Goal: Check status: Check status

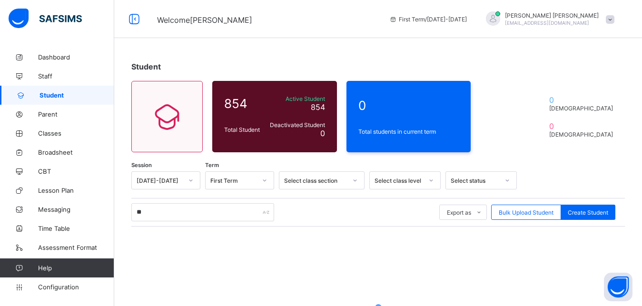
type input "*"
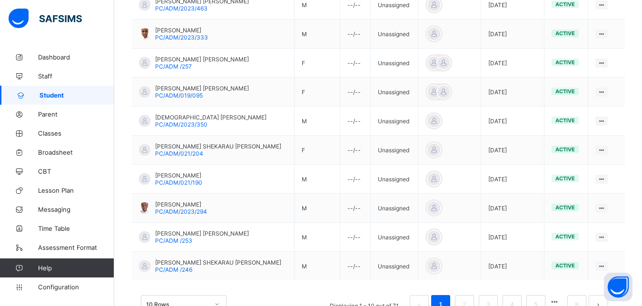
scroll to position [252, 0]
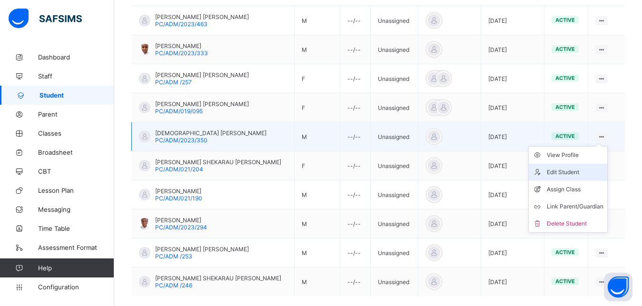
type input "**********"
click at [578, 169] on div "Edit Student" at bounding box center [575, 173] width 57 height 10
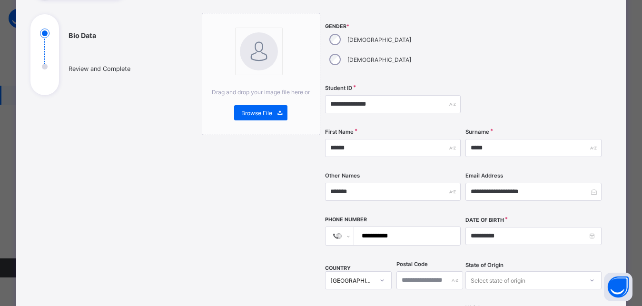
scroll to position [95, 0]
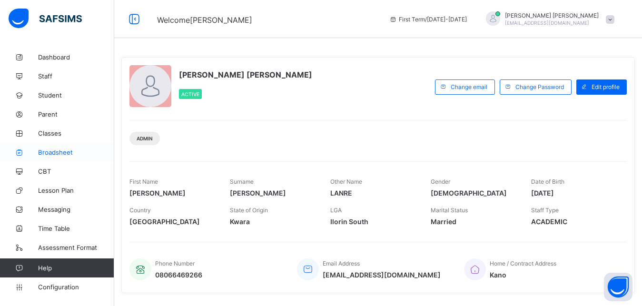
click at [56, 151] on span "Broadsheet" at bounding box center [76, 153] width 76 height 8
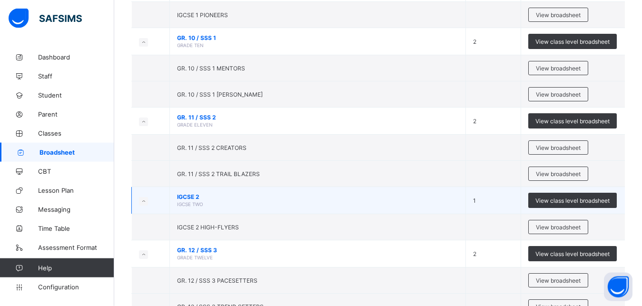
scroll to position [492, 0]
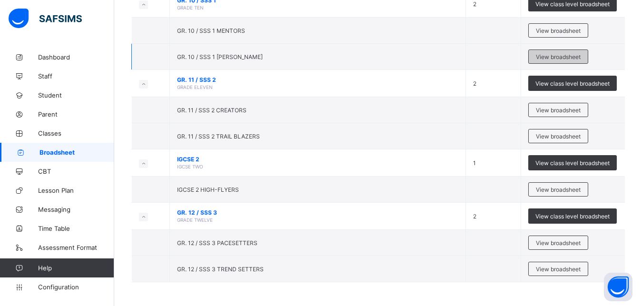
click at [575, 53] on span "View broadsheet" at bounding box center [558, 56] width 45 height 7
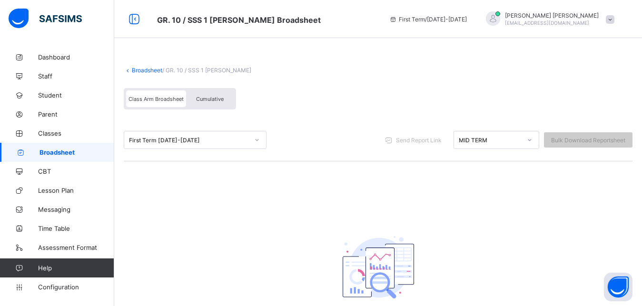
click at [211, 143] on div "First Term 2025-2026" at bounding box center [189, 140] width 120 height 7
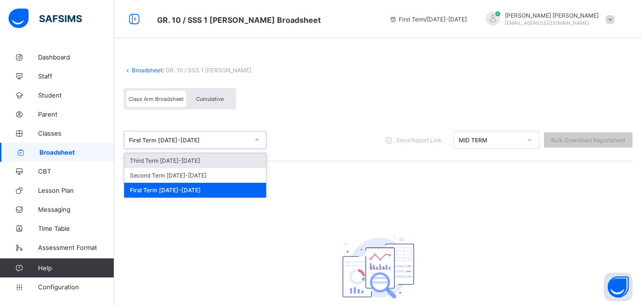
click at [64, 151] on span "Broadsheet" at bounding box center [77, 153] width 75 height 8
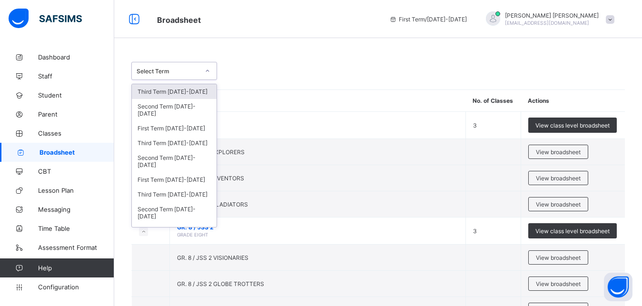
click at [209, 74] on icon at bounding box center [208, 71] width 6 height 10
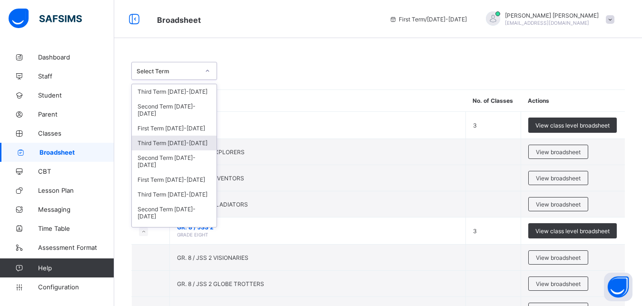
click at [192, 144] on div "Third Term 2024-2025" at bounding box center [174, 143] width 85 height 15
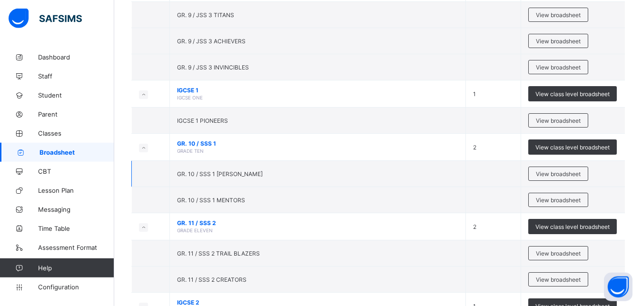
scroll to position [381, 0]
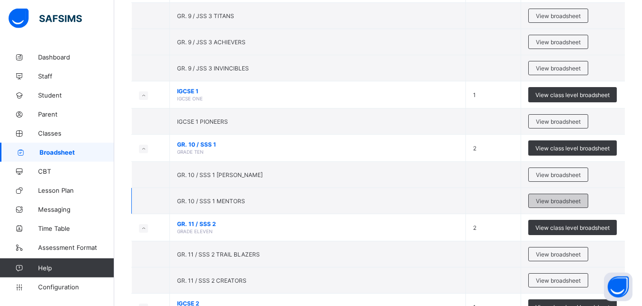
click at [555, 200] on span "View broadsheet" at bounding box center [558, 201] width 45 height 7
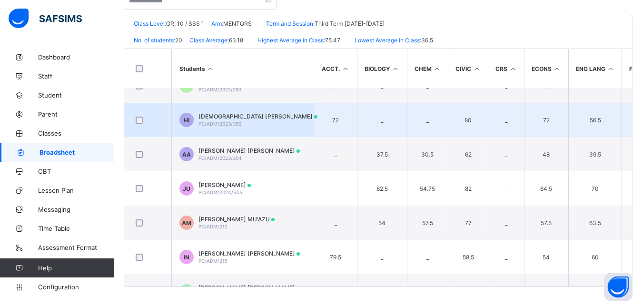
scroll to position [363, 0]
click at [240, 118] on span "[DEMOGRAPHIC_DATA] [PERSON_NAME]" at bounding box center [258, 115] width 119 height 7
click at [0, 0] on div "Position /undefined Final Grade Total Score Final Average No. of Subjects No. i…" at bounding box center [0, 0] width 0 height 0
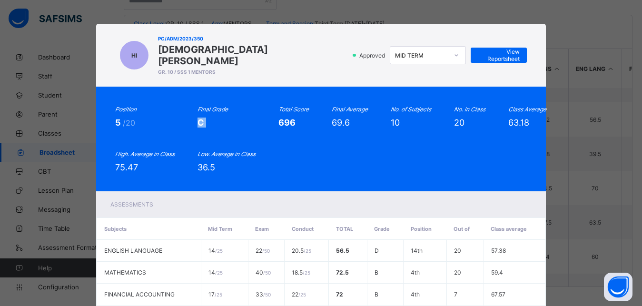
click at [454, 50] on icon at bounding box center [457, 55] width 6 height 10
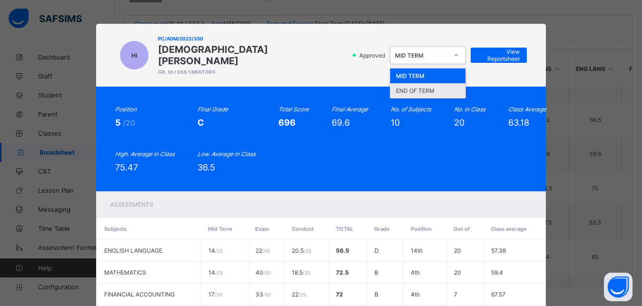
click at [427, 84] on div "END OF TERM" at bounding box center [428, 90] width 75 height 15
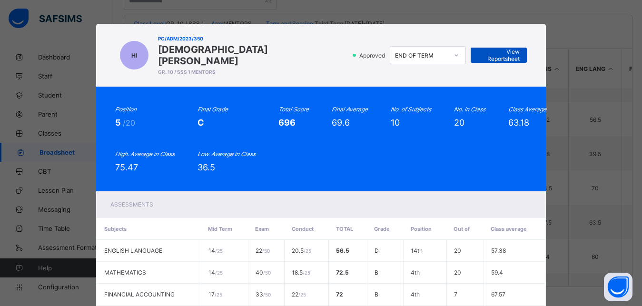
click at [511, 48] on div "View Reportsheet" at bounding box center [499, 55] width 56 height 15
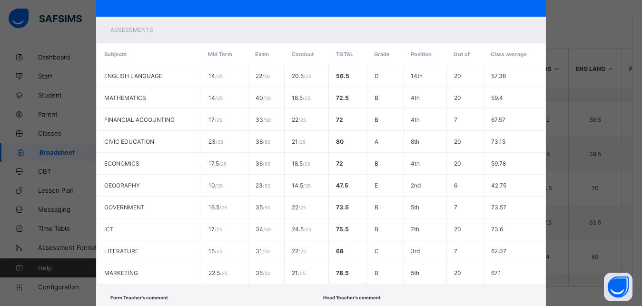
scroll to position [228, 0]
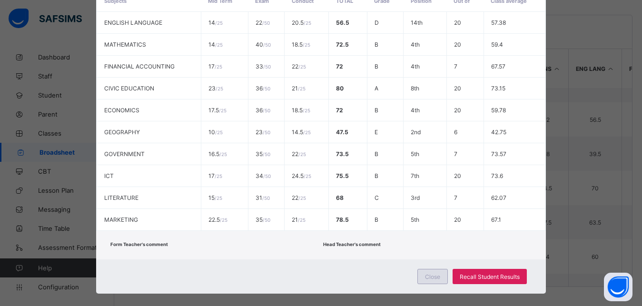
click at [439, 269] on div "Close" at bounding box center [433, 276] width 30 height 15
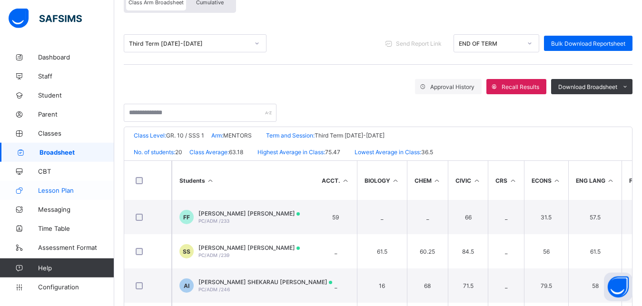
scroll to position [0, 0]
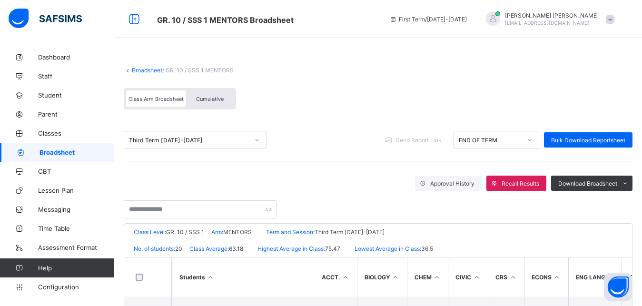
click at [151, 74] on div "Broadsheet / GR. 10 / SSS 1 MENTORS Class Arm Broadsheet Cumulative" at bounding box center [378, 88] width 509 height 62
click at [151, 71] on link "Broadsheet" at bounding box center [147, 70] width 30 height 7
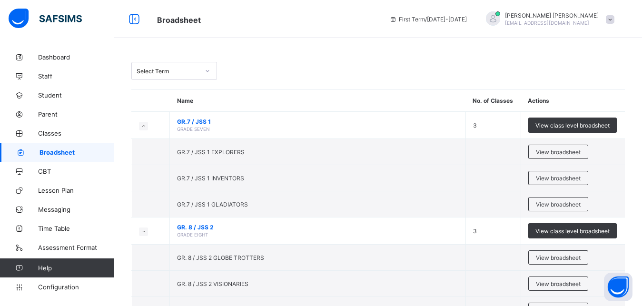
click at [211, 77] on div at bounding box center [208, 70] width 16 height 15
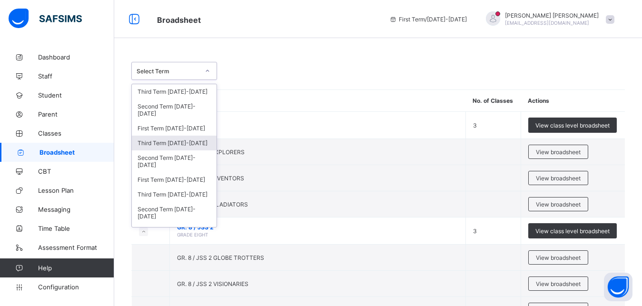
click at [186, 145] on div "Third Term 2024-2025" at bounding box center [174, 143] width 85 height 15
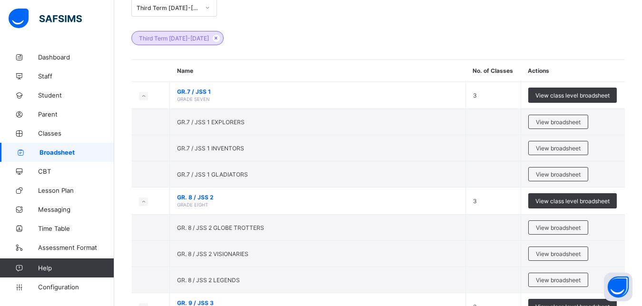
scroll to position [66, 0]
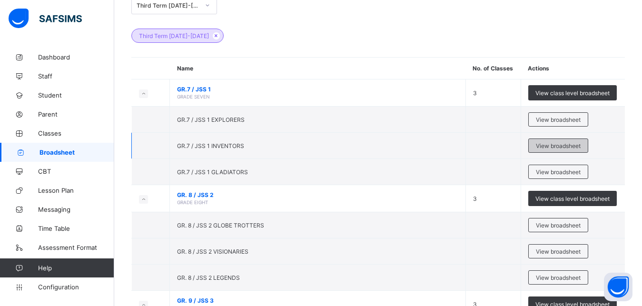
click at [555, 142] on span "View broadsheet" at bounding box center [558, 145] width 45 height 7
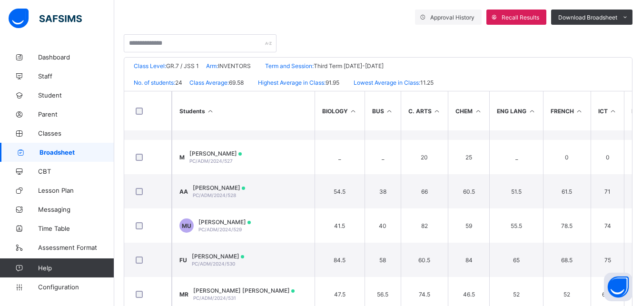
scroll to position [232, 0]
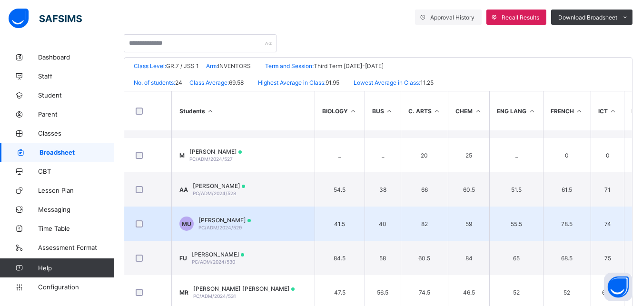
click at [251, 215] on td "MU MUHAMMAD IBRAHIM USMAN PC/ADM/2024/529" at bounding box center [243, 224] width 143 height 34
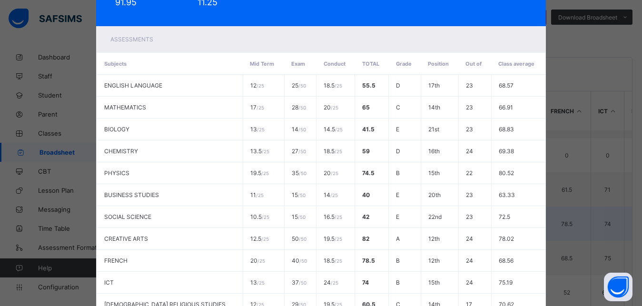
scroll to position [0, 0]
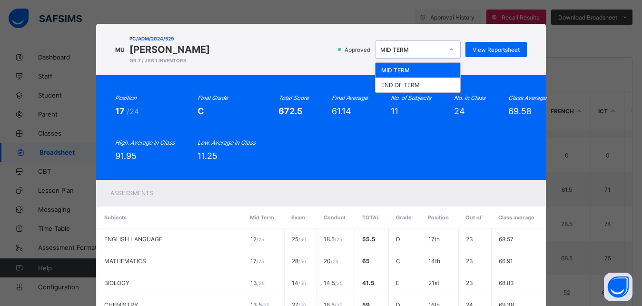
click at [444, 55] on div at bounding box center [451, 49] width 16 height 15
click at [422, 88] on div "END OF TERM" at bounding box center [418, 85] width 85 height 15
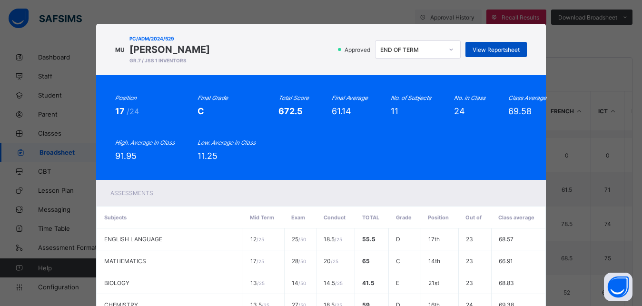
click at [501, 48] on span "View Reportsheet" at bounding box center [496, 49] width 47 height 7
